Goal: Information Seeking & Learning: Learn about a topic

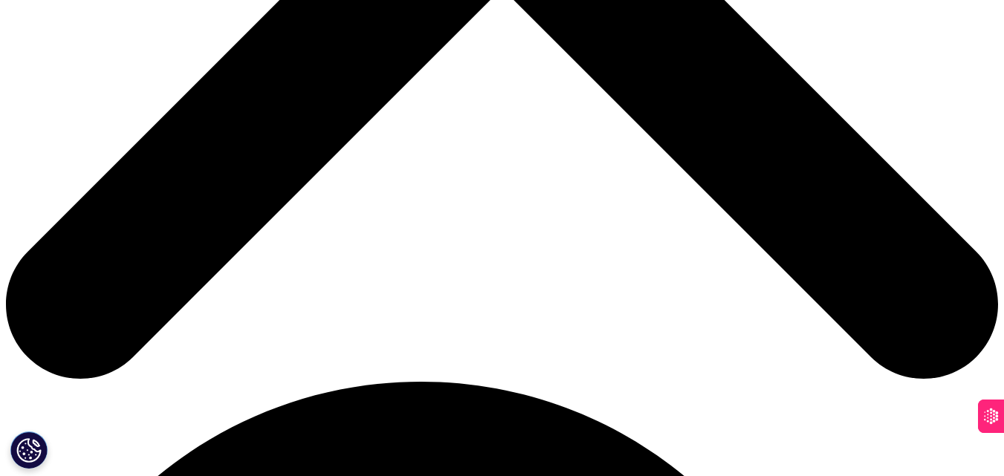
scroll to position [669, 0]
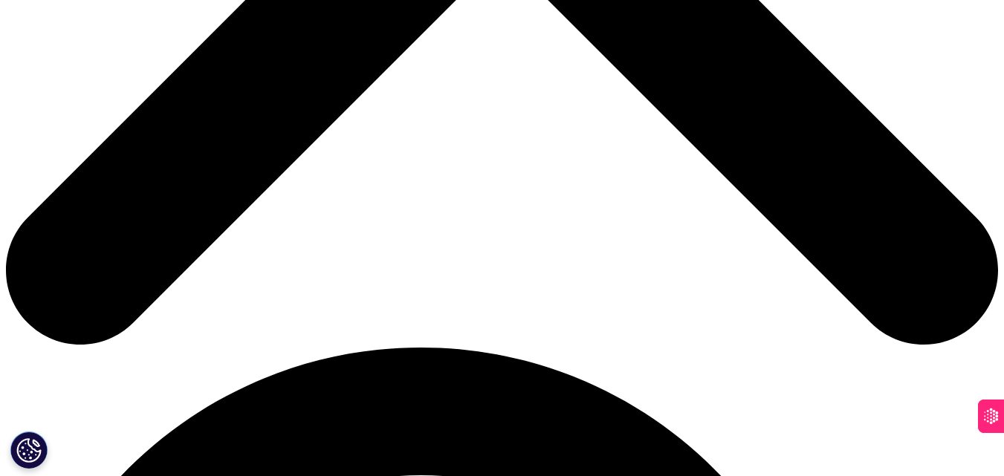
drag, startPoint x: 89, startPoint y: 173, endPoint x: 389, endPoint y: 215, distance: 303.0
drag, startPoint x: 108, startPoint y: 233, endPoint x: 341, endPoint y: 233, distance: 232.5
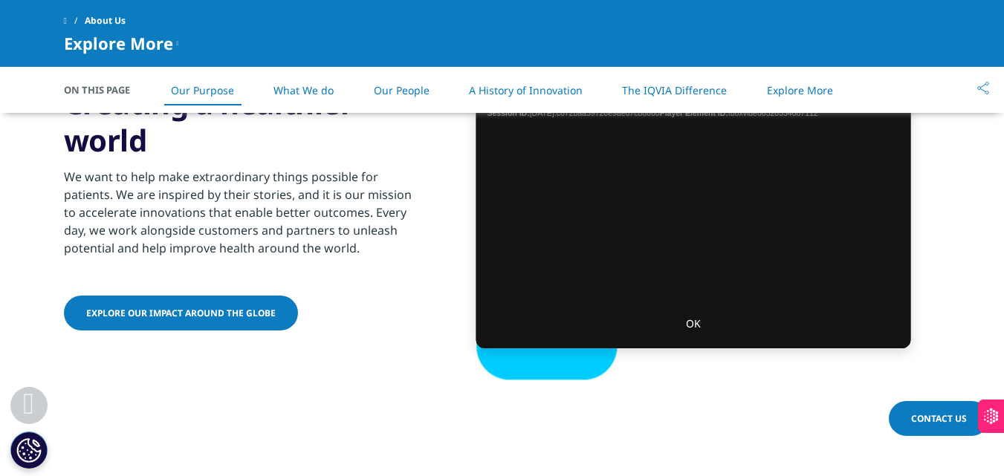
click at [309, 99] on li "What We do" at bounding box center [304, 90] width 90 height 44
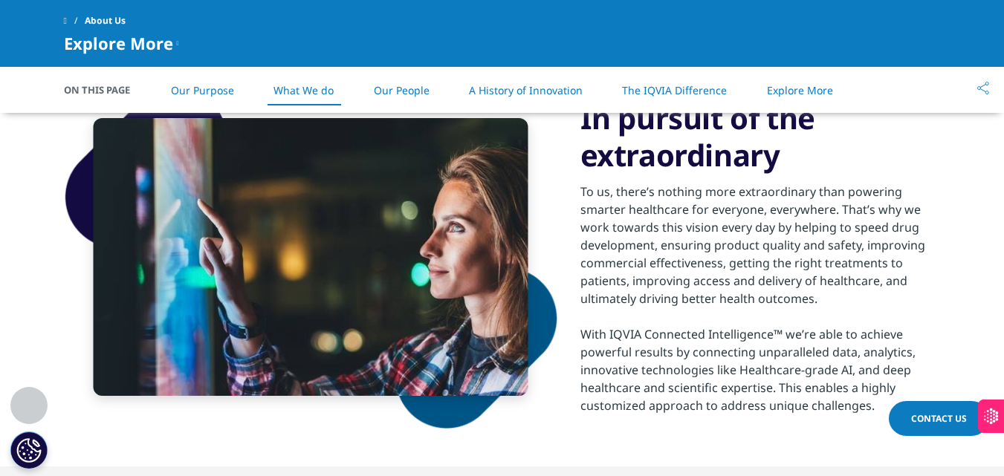
scroll to position [1042, 0]
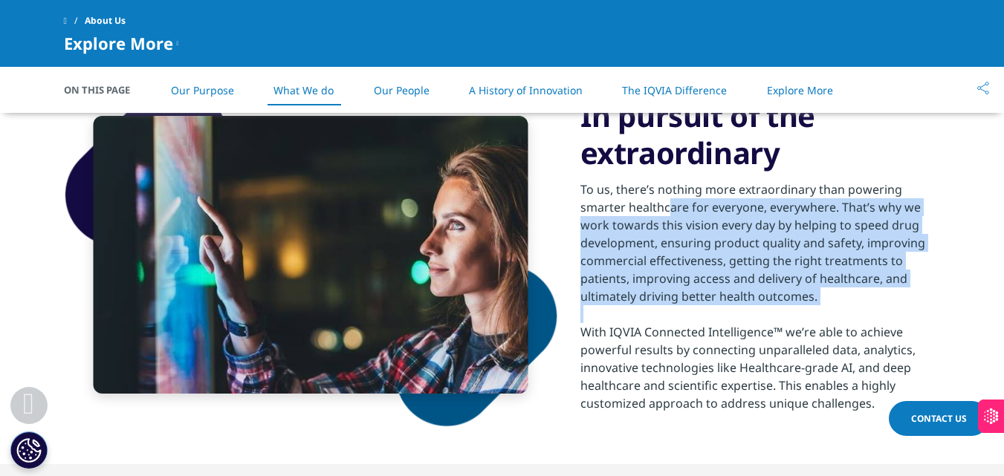
drag, startPoint x: 693, startPoint y: 266, endPoint x: 708, endPoint y: 308, distance: 44.9
click at [708, 308] on div "To us, there’s nothing more extraordinary than powering smarter healthcare for …" at bounding box center [760, 292] width 360 height 241
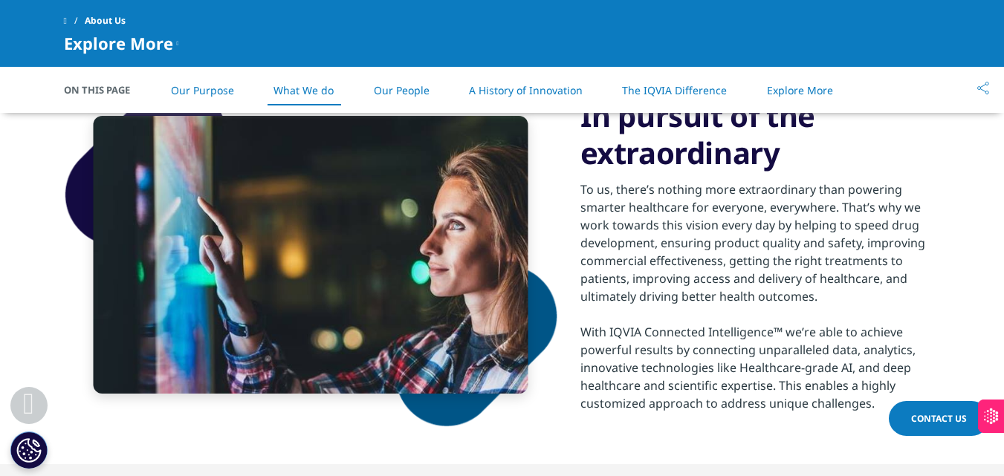
click at [658, 192] on div "To us, there’s nothing more extraordinary than powering smarter healthcare for …" at bounding box center [760, 243] width 360 height 125
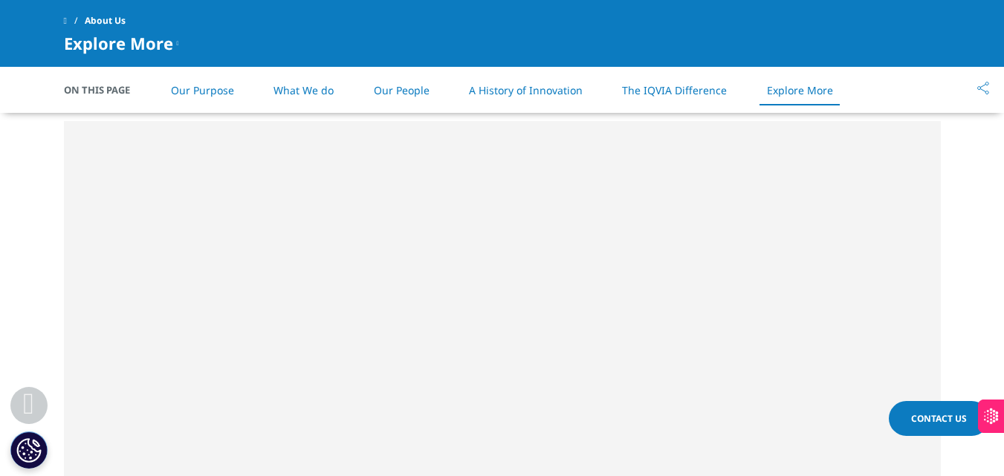
scroll to position [2379, 0]
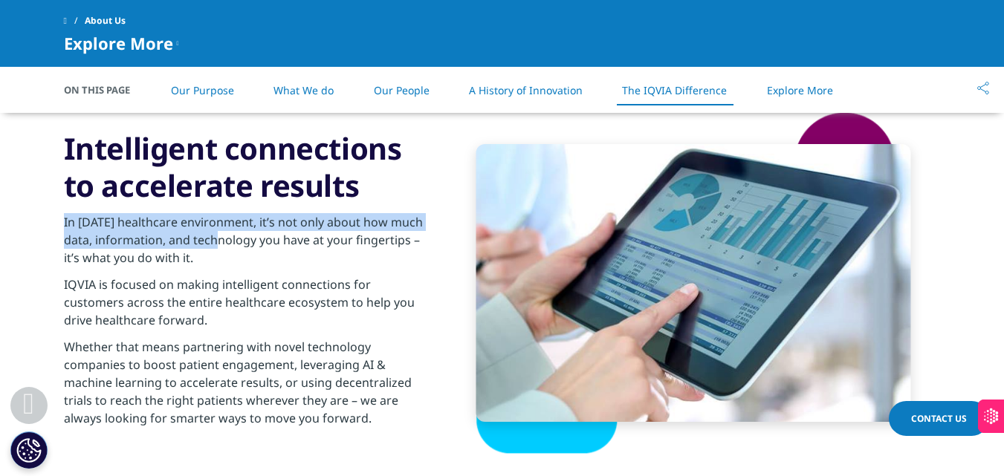
drag, startPoint x: 58, startPoint y: 227, endPoint x: 210, endPoint y: 241, distance: 153.0
click at [210, 241] on section "Intelligent connections to accelerate results In today’s healthcare environment…" at bounding box center [502, 283] width 1004 height 419
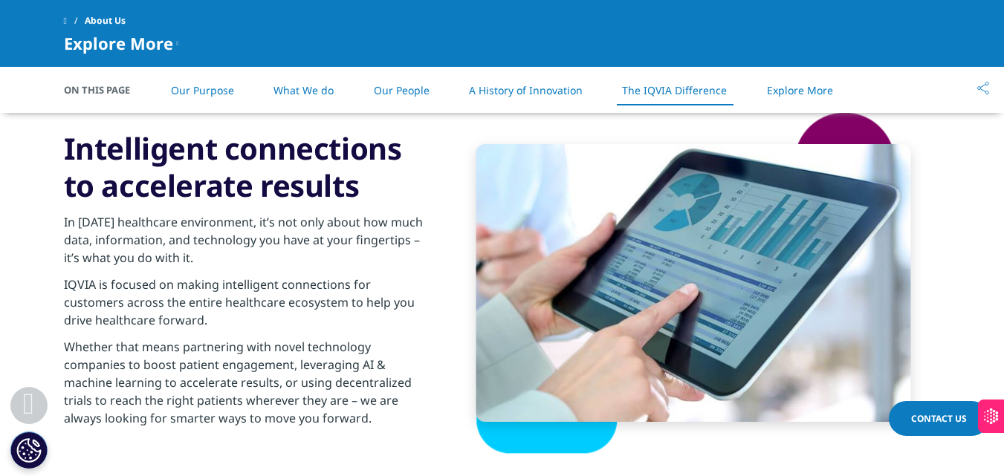
click at [252, 303] on p "IQVIA is focused on making intelligent connections for customers across the ent…" at bounding box center [244, 307] width 360 height 62
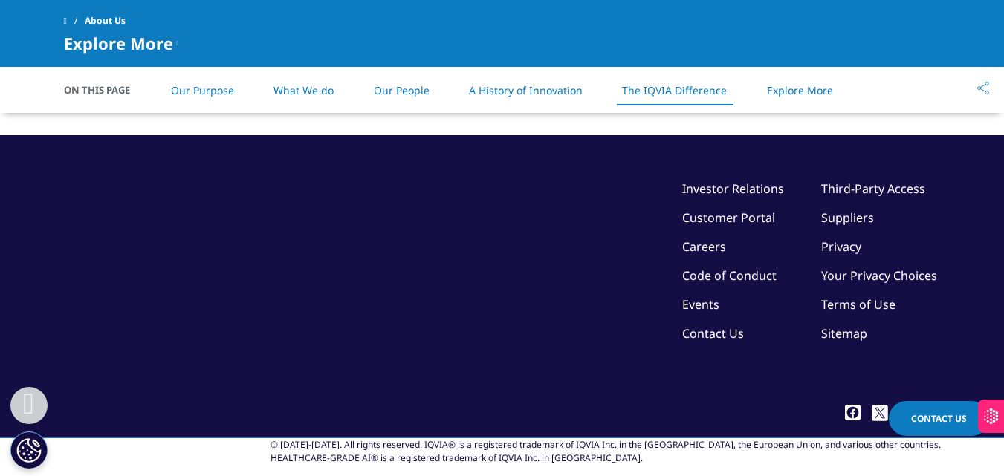
scroll to position [3317, 0]
